Goal: Go to known website: Access a specific website the user already knows

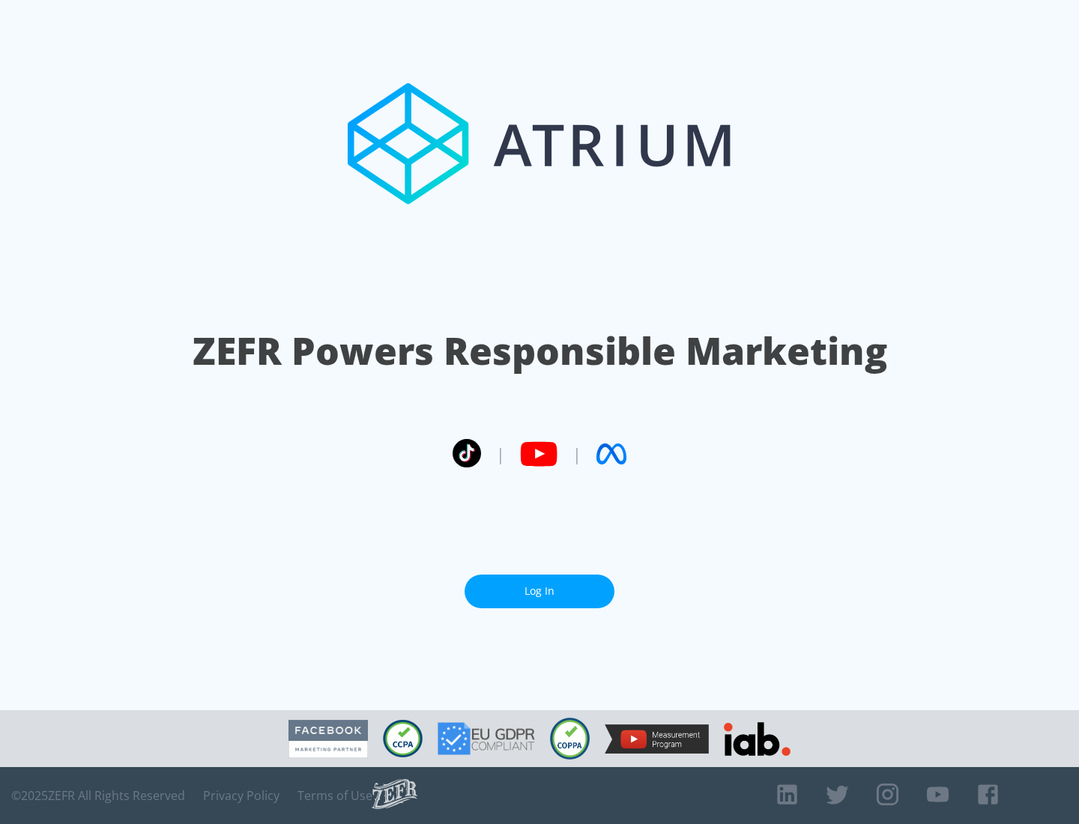
click at [540, 591] on link "Log In" at bounding box center [540, 592] width 150 height 34
